Goal: Information Seeking & Learning: Understand process/instructions

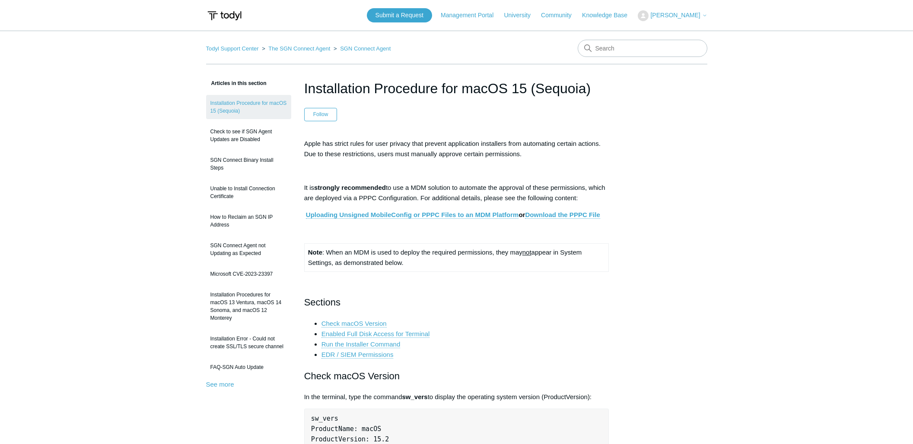
scroll to position [1814, 0]
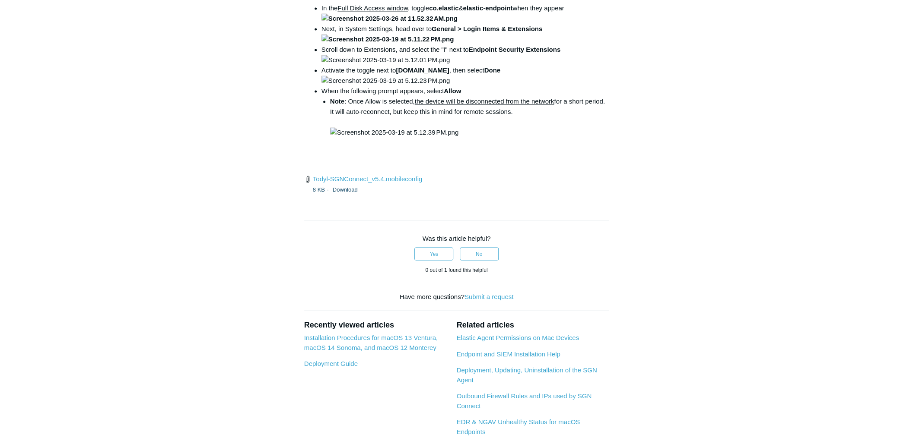
scroll to position [750, 0]
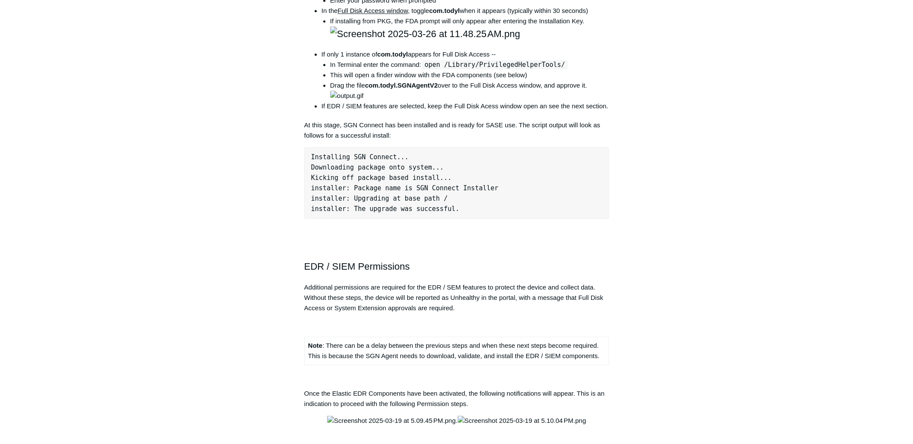
click at [724, 190] on main "Todyl Support Center The SGN Connect Agent SGN Connect Agent Articles in this s…" at bounding box center [456, 118] width 913 height 1676
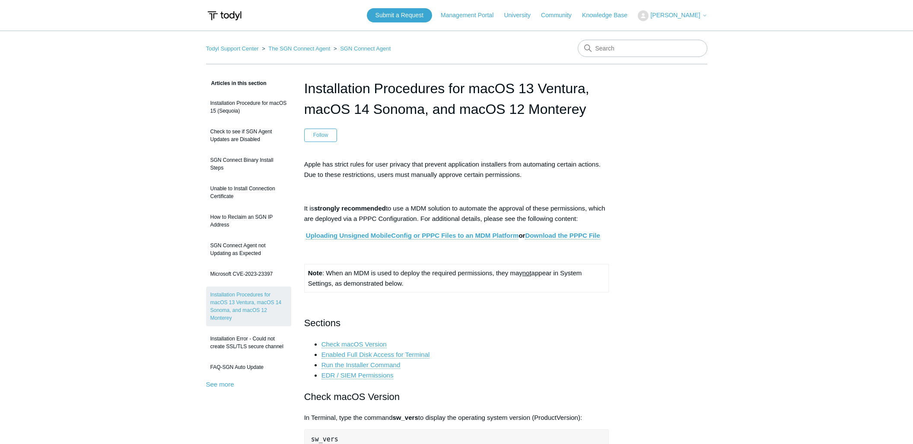
scroll to position [216, 0]
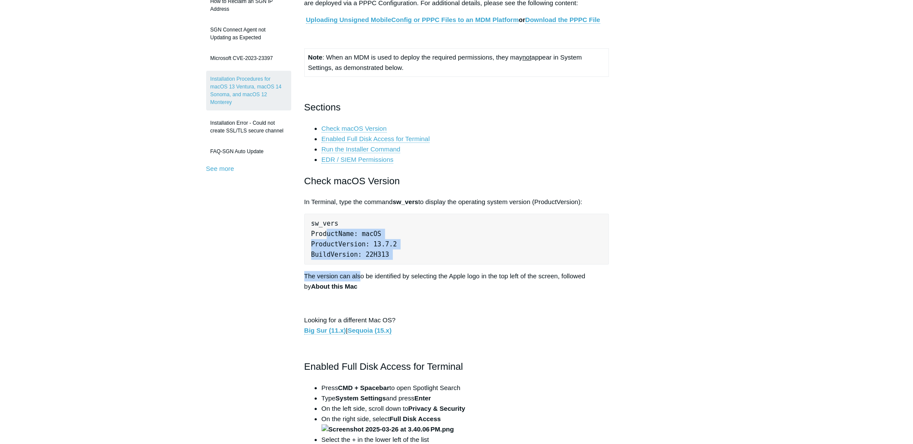
click at [380, 231] on pre "sw_vers ProductName: macOS ProductVersion: 13.7.2 BuildVersion: 22H313" at bounding box center [456, 239] width 305 height 51
click at [395, 271] on p "The version can also be identified by selecting the Apple logo in the top left …" at bounding box center [456, 281] width 305 height 21
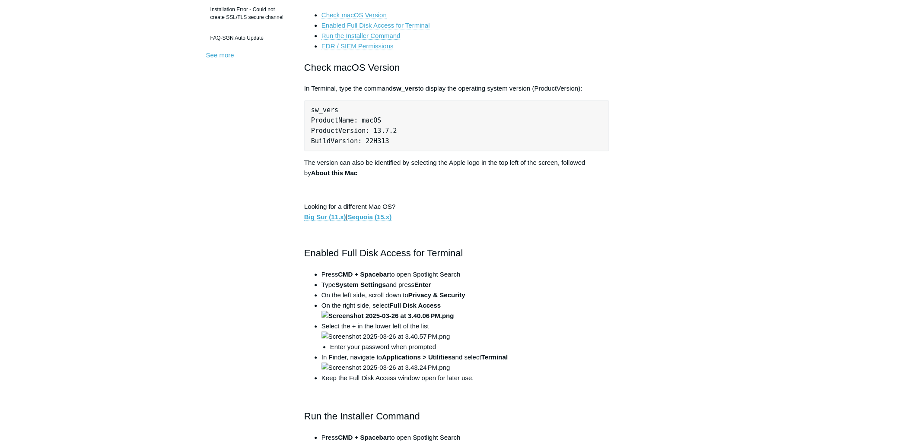
scroll to position [432, 0]
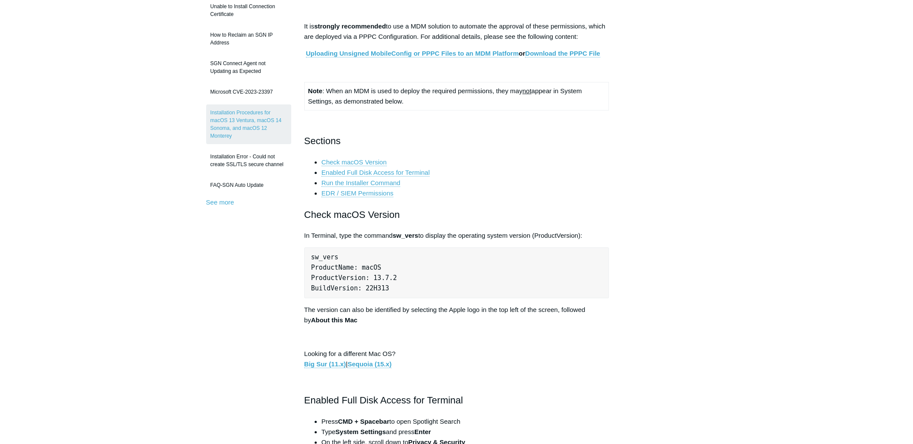
scroll to position [130, 0]
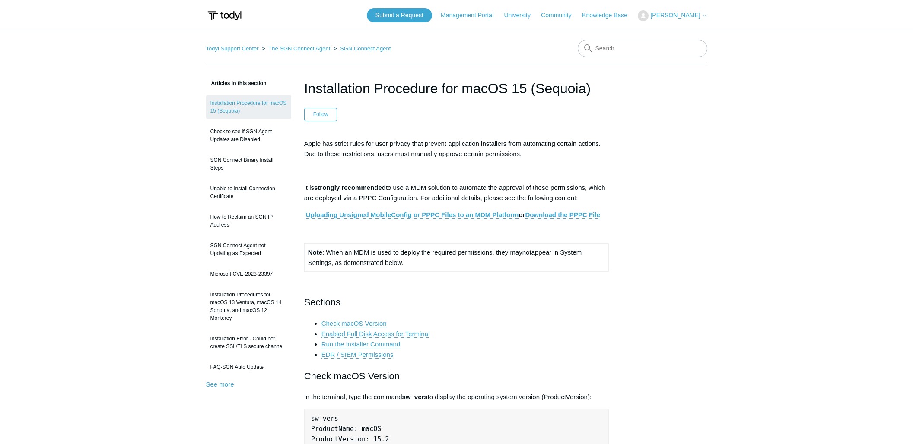
scroll to position [750, 0]
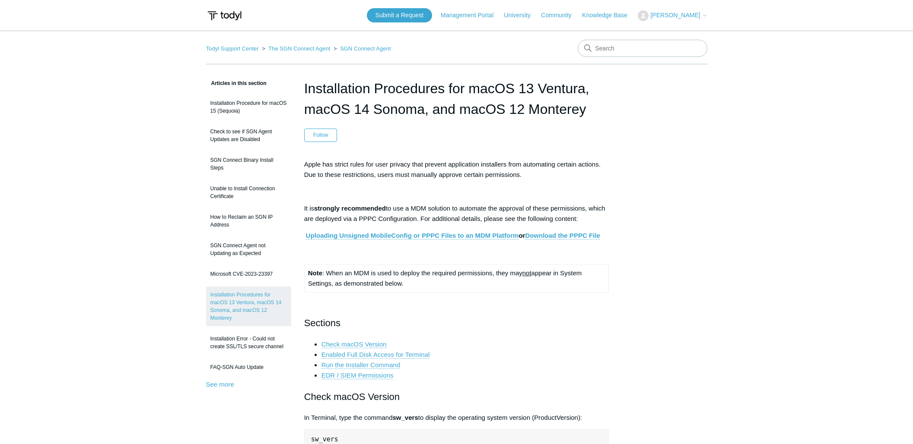
scroll to position [130, 0]
